Goal: Navigation & Orientation: Find specific page/section

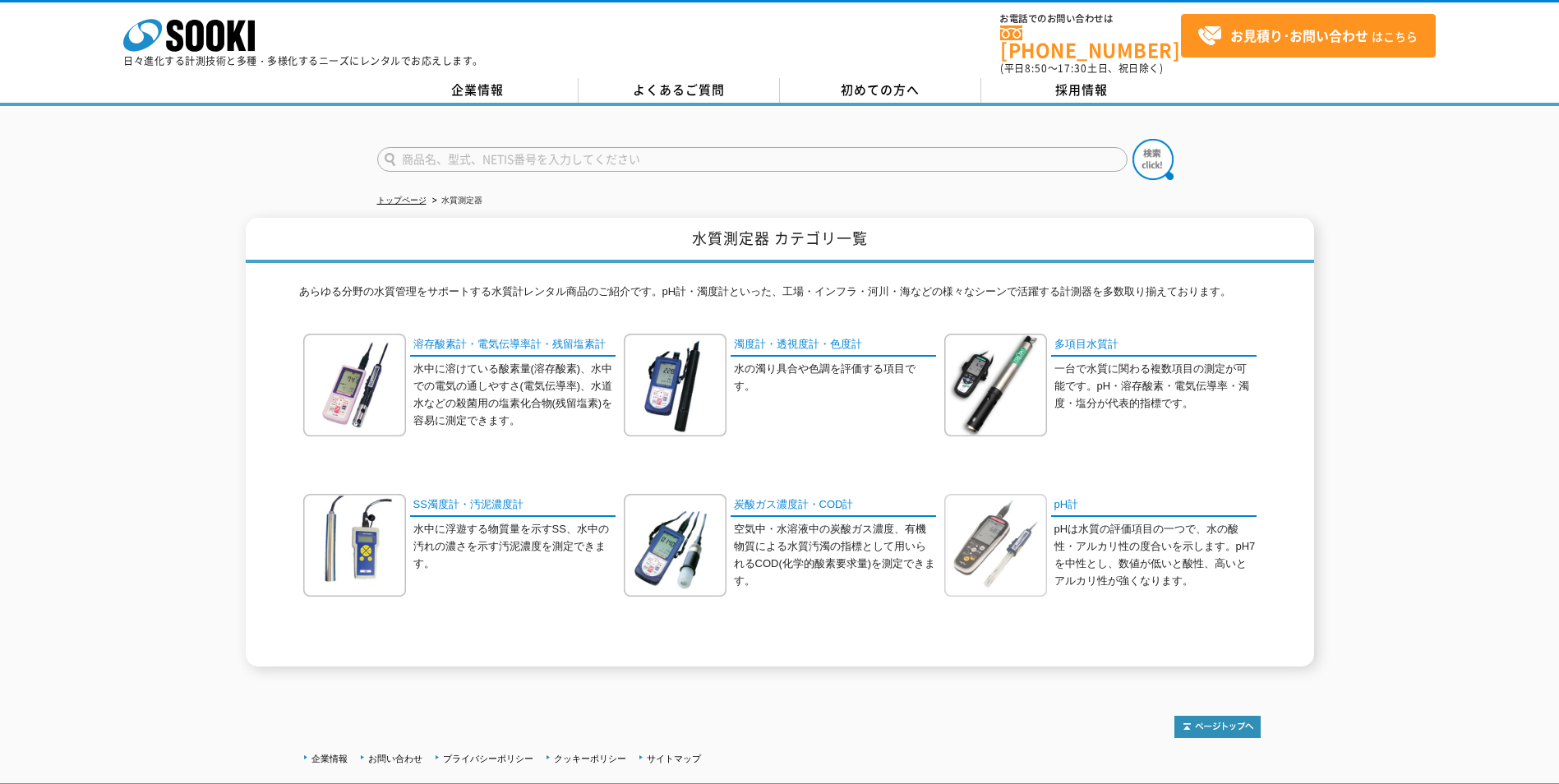
click at [1031, 514] on img at bounding box center [995, 545] width 102 height 102
click at [1013, 377] on img at bounding box center [995, 384] width 102 height 102
